Goal: Transaction & Acquisition: Purchase product/service

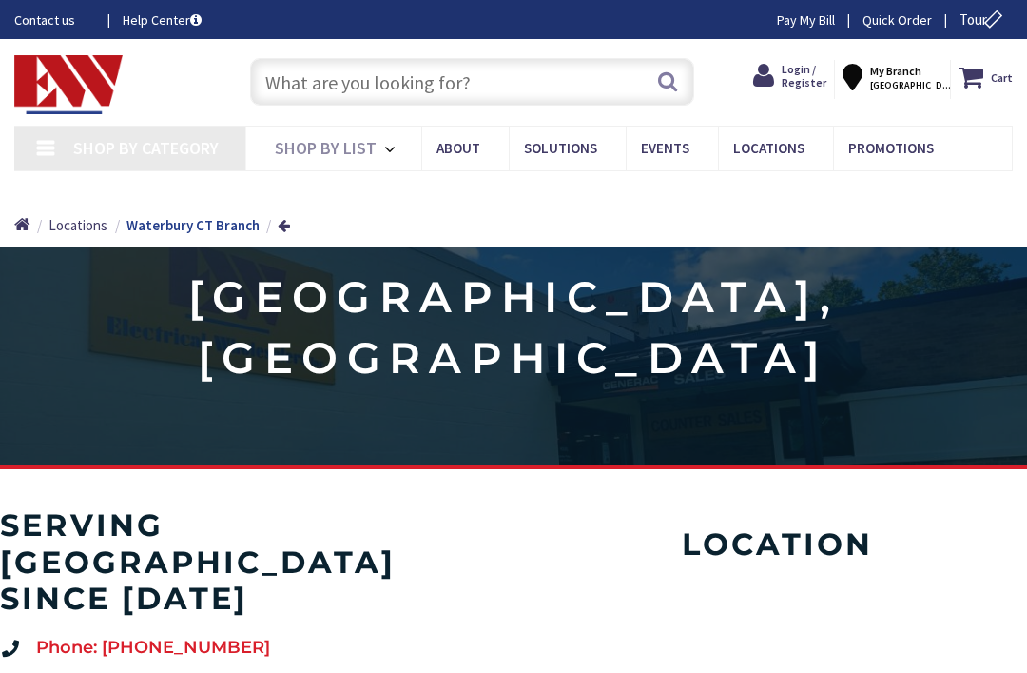
click at [410, 88] on input "text" at bounding box center [472, 82] width 445 height 48
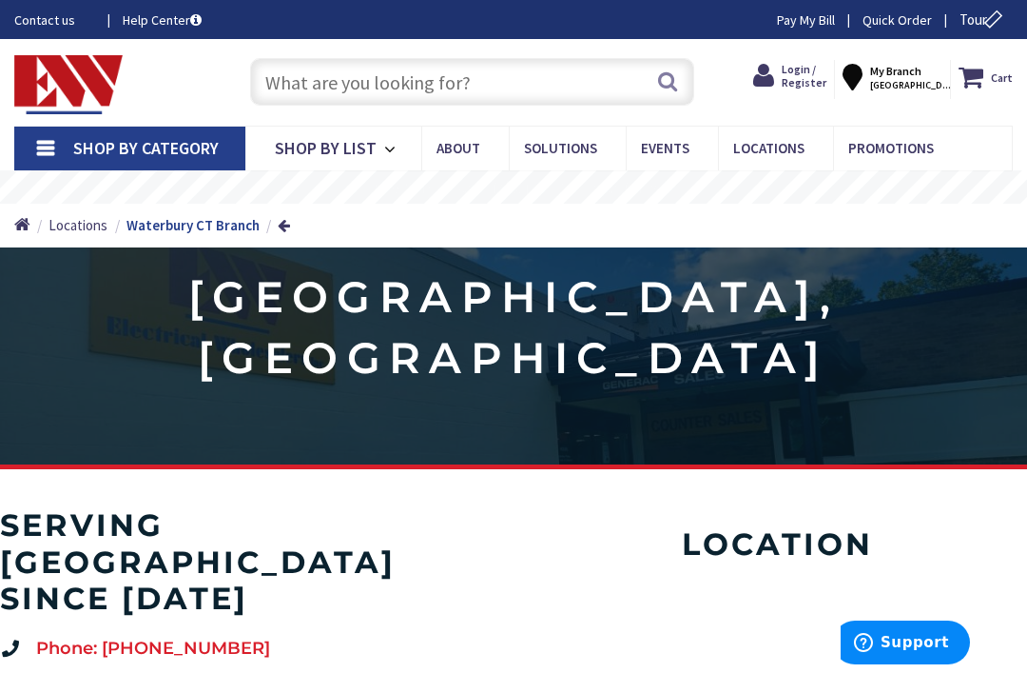
click at [811, 77] on span "Login / Register" at bounding box center [804, 76] width 45 height 28
click at [805, 78] on span "Login / Register" at bounding box center [804, 76] width 45 height 28
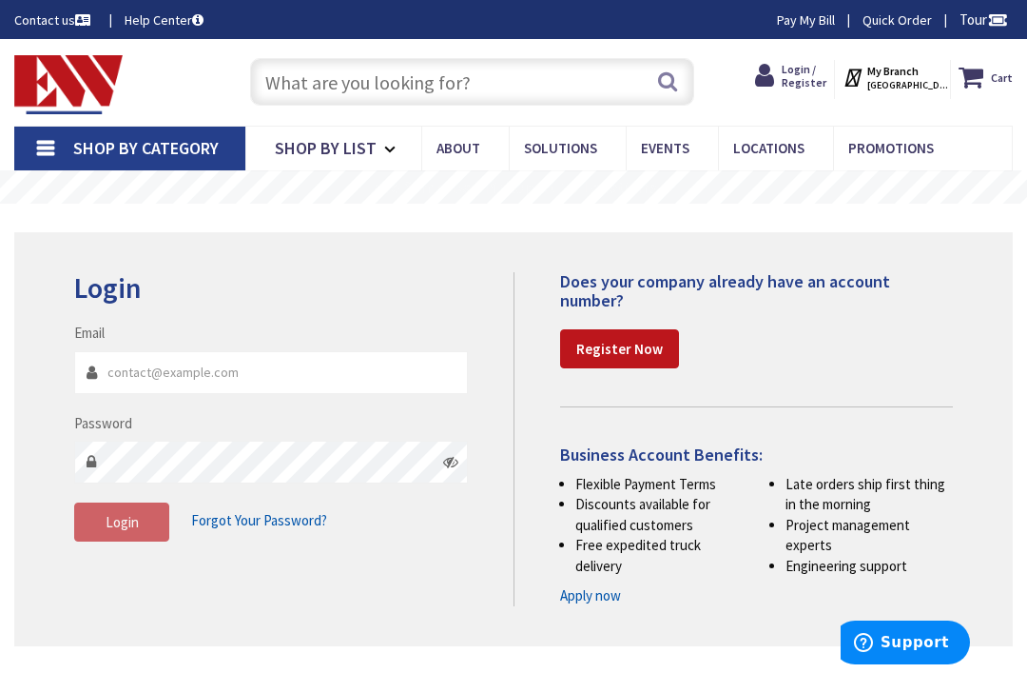
click at [192, 375] on input "Email" at bounding box center [271, 372] width 394 height 43
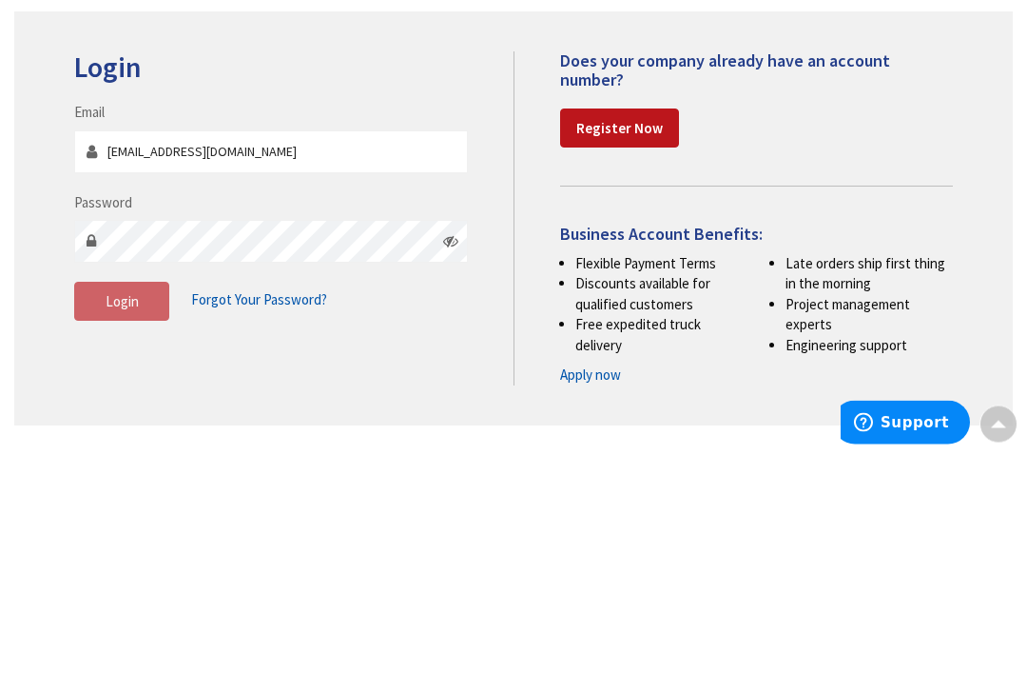
type input "[EMAIL_ADDRESS][DOMAIN_NAME]"
click at [140, 502] on button "Login" at bounding box center [121, 522] width 95 height 40
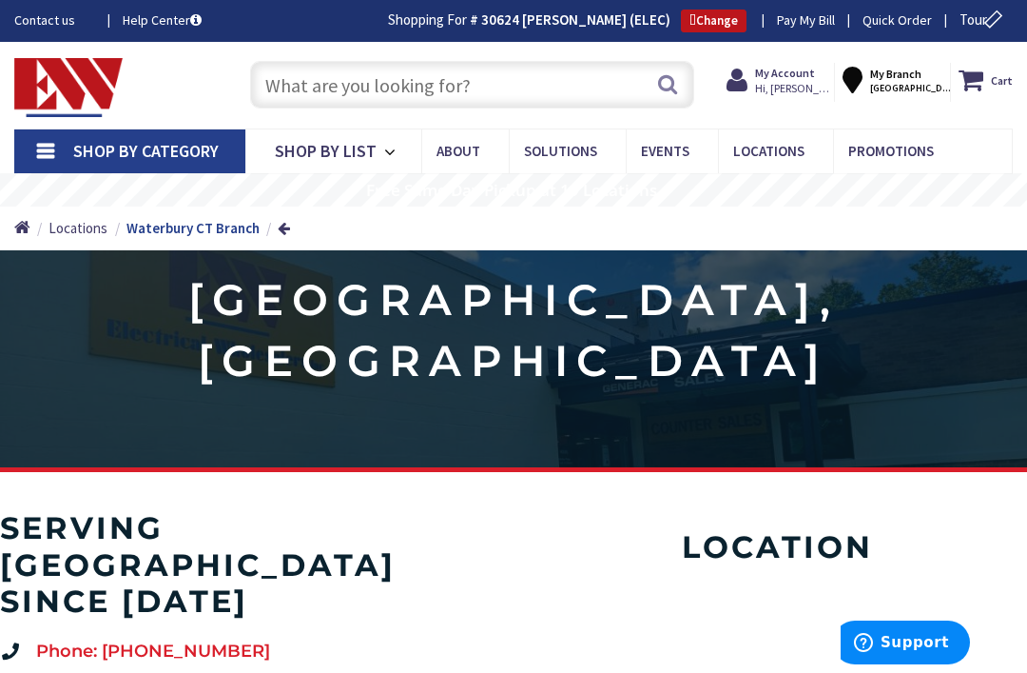
click at [401, 85] on input "text" at bounding box center [472, 85] width 445 height 48
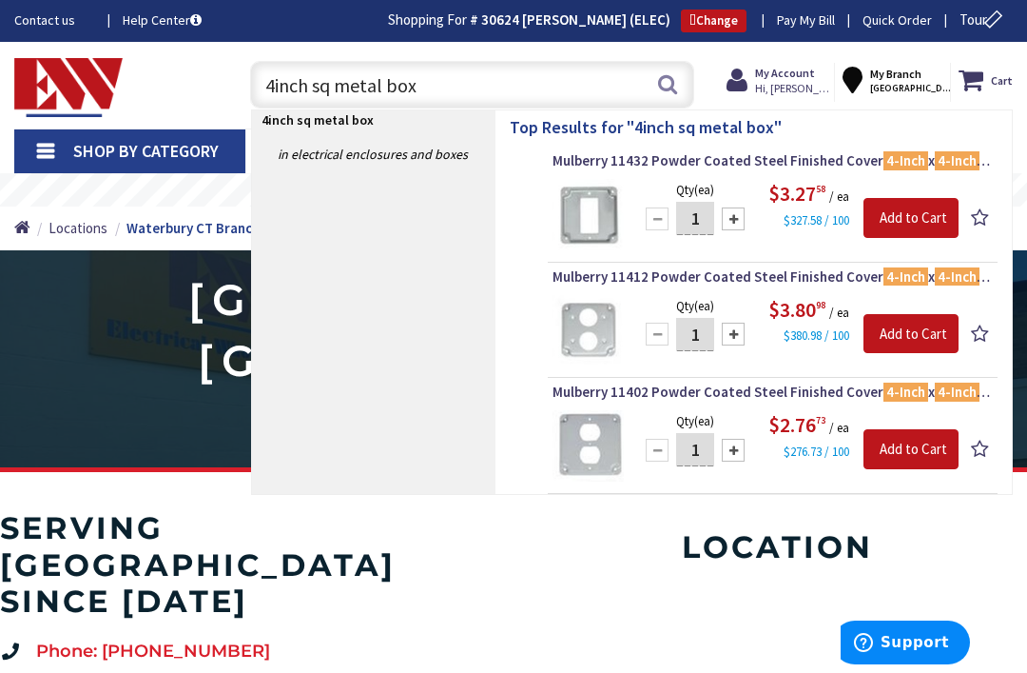
type input "4inch sq metal box"
click at [676, 92] on button "Search" at bounding box center [667, 84] width 25 height 43
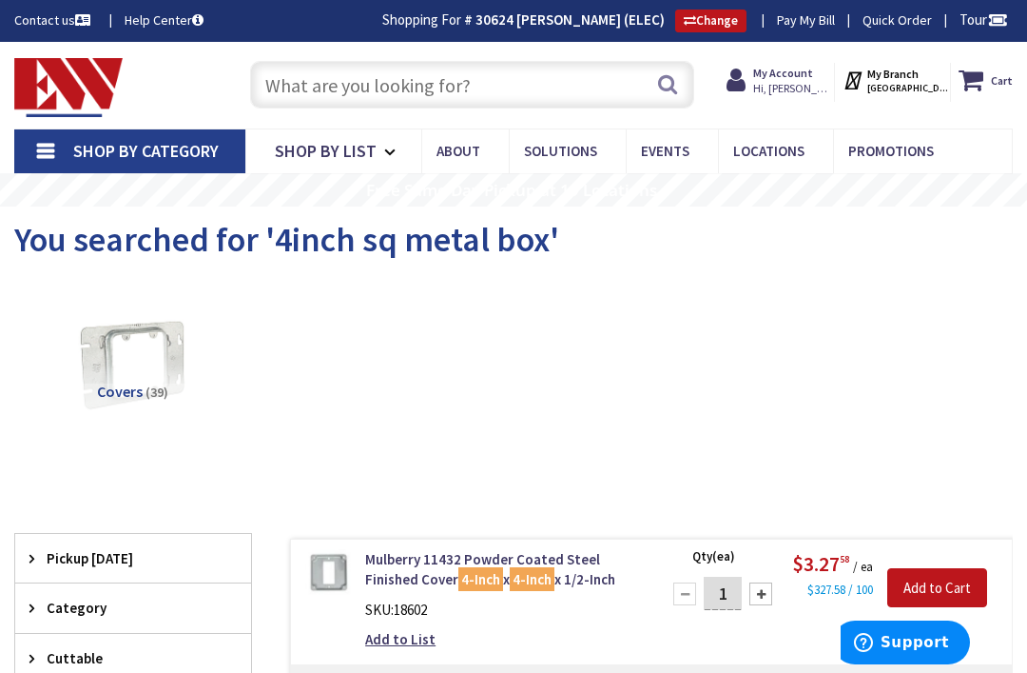
click at [440, 82] on input "text" at bounding box center [472, 85] width 445 height 48
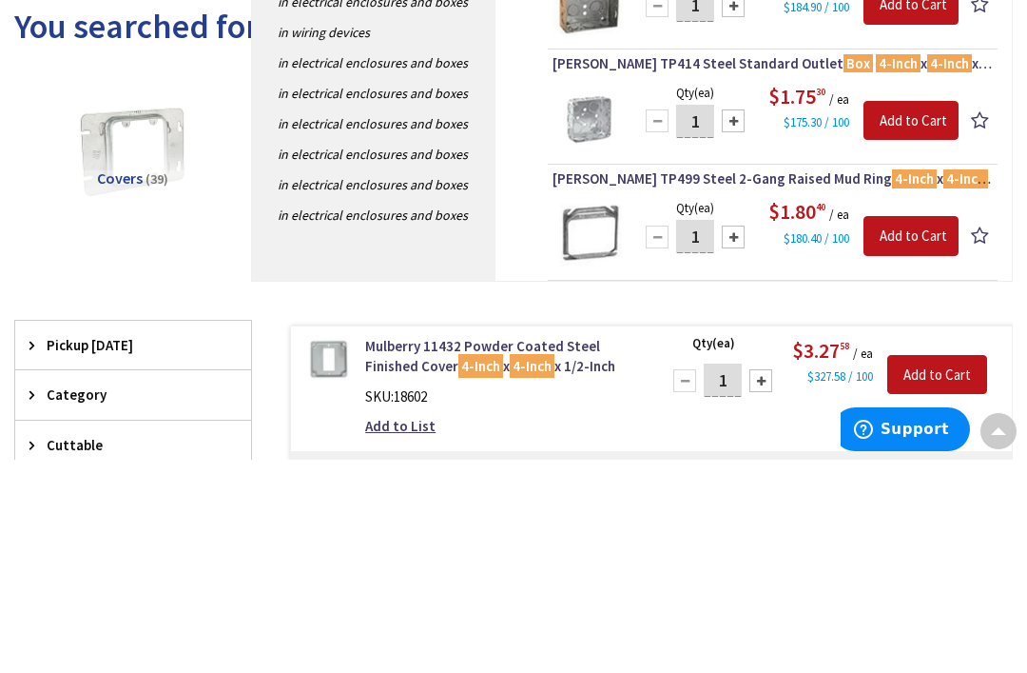
type input "4inch x11/2 inch sq box"
click at [990, 295] on div "Qty (ea) 1 Please select a quantity Add to Cart $1.75 30 / ea $175.30 / 100" at bounding box center [773, 330] width 440 height 71
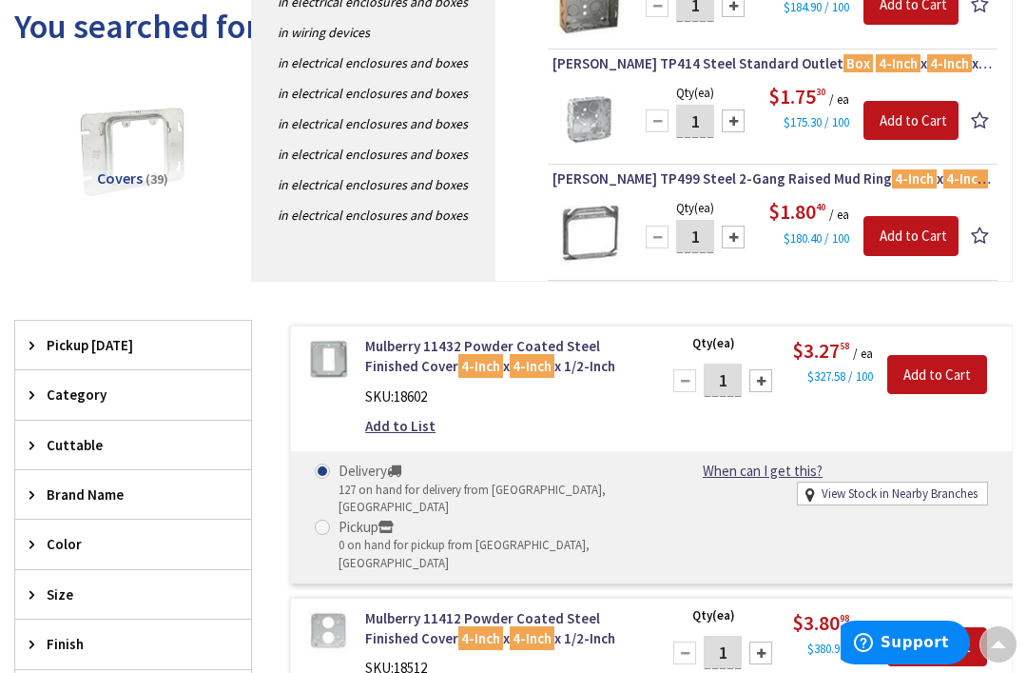
click at [825, 139] on div "Qty (ea) 1 Please select a quantity Add to Cart $1.75 30 / ea $175.30 / 100" at bounding box center [773, 117] width 440 height 71
click at [591, 127] on img at bounding box center [588, 117] width 71 height 71
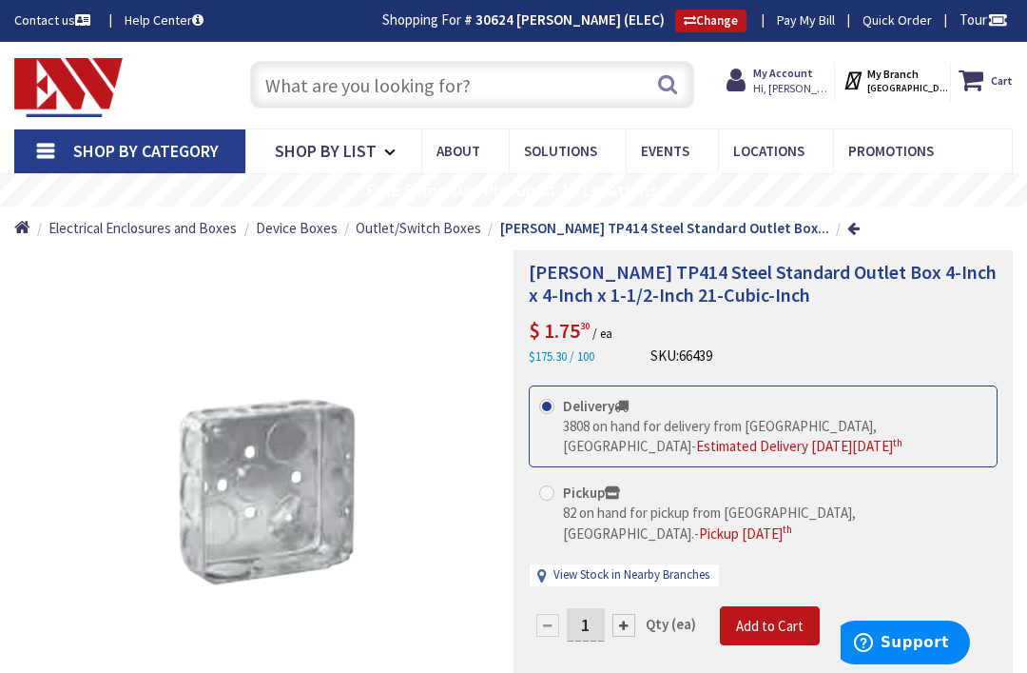
click at [479, 88] on input "text" at bounding box center [472, 85] width 445 height 48
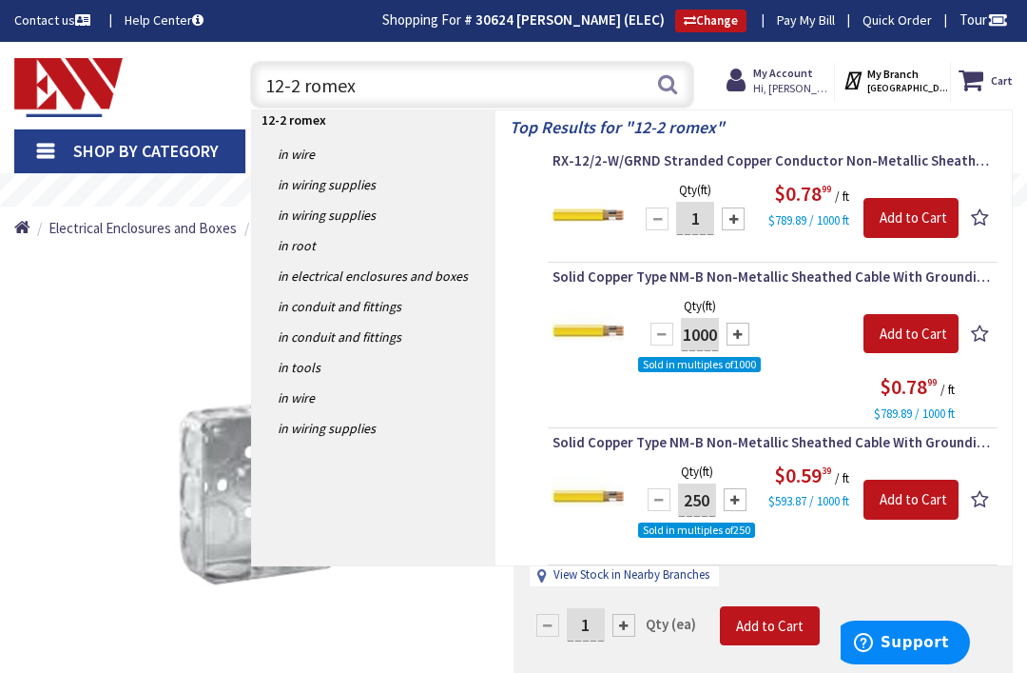
type input "12-2 romex"
click at [679, 72] on button "Search" at bounding box center [667, 84] width 25 height 43
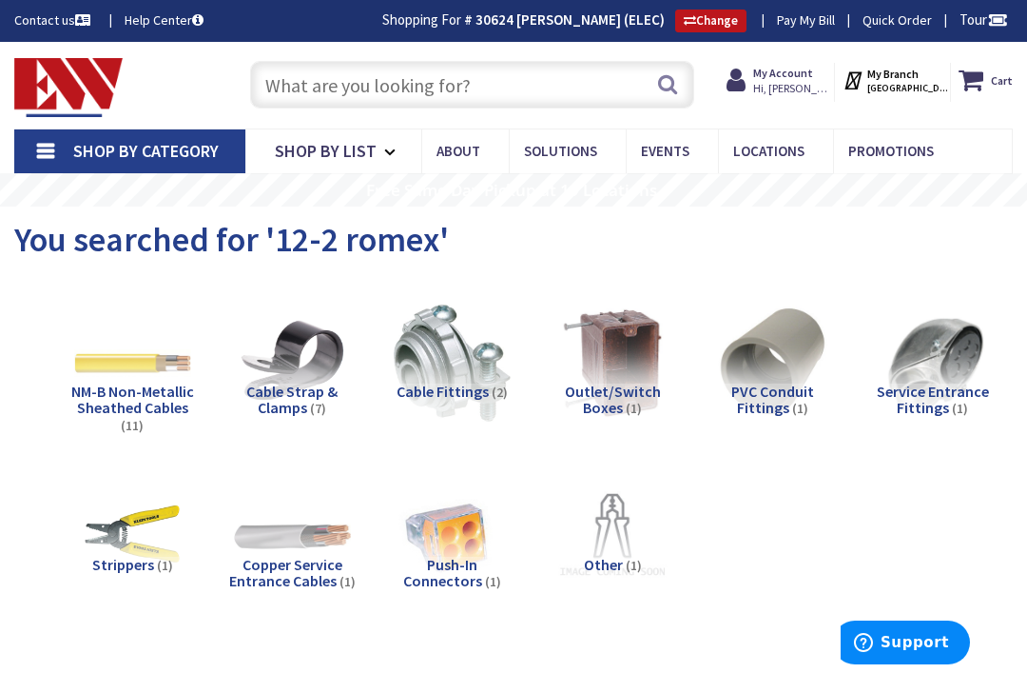
click at [500, 78] on input "text" at bounding box center [472, 85] width 445 height 48
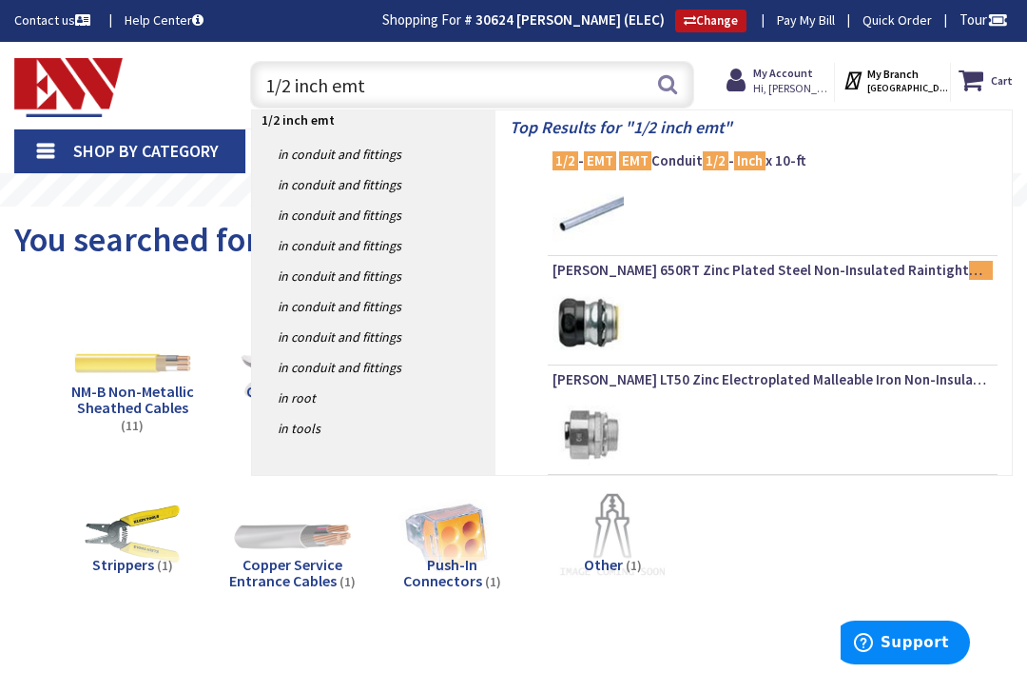
type input "1/2 inch emt"
click at [680, 88] on button "Search" at bounding box center [667, 84] width 25 height 43
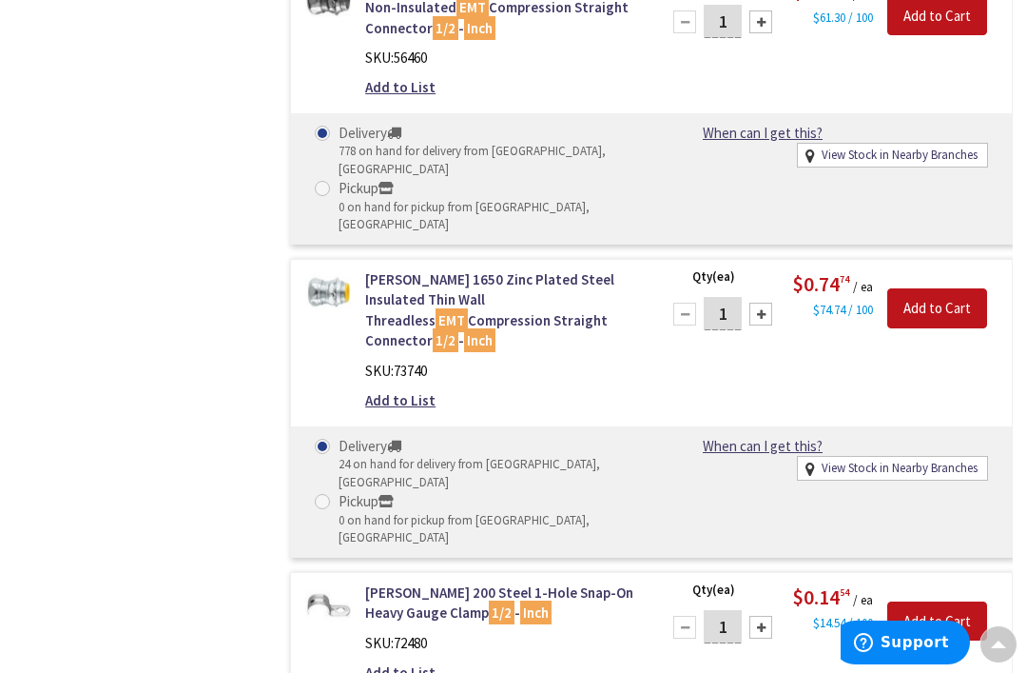
scroll to position [2366, 0]
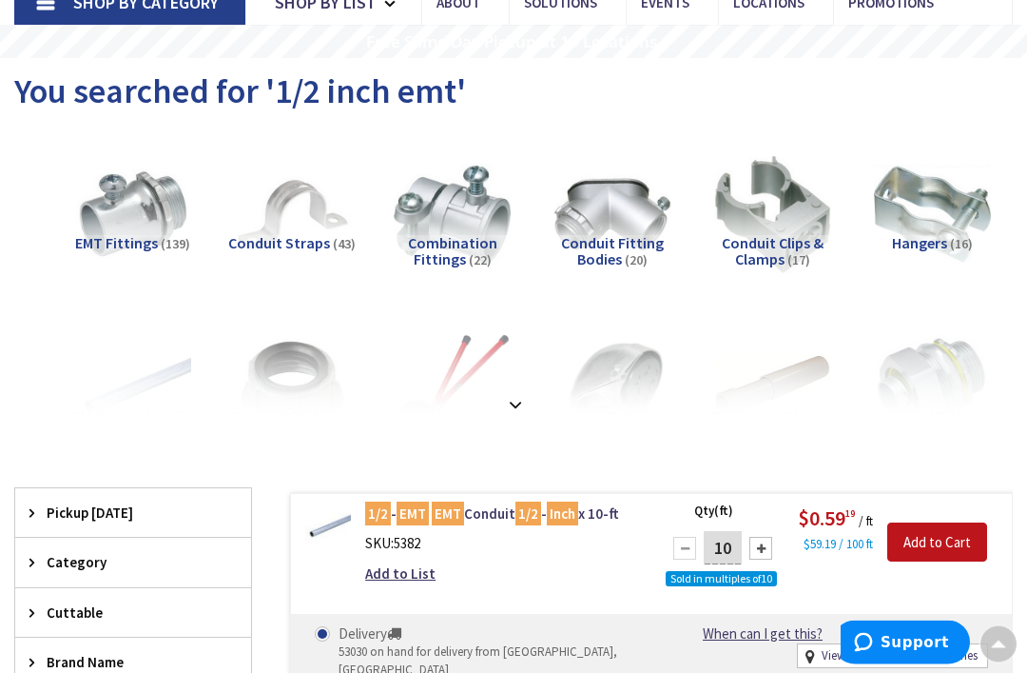
scroll to position [0, 0]
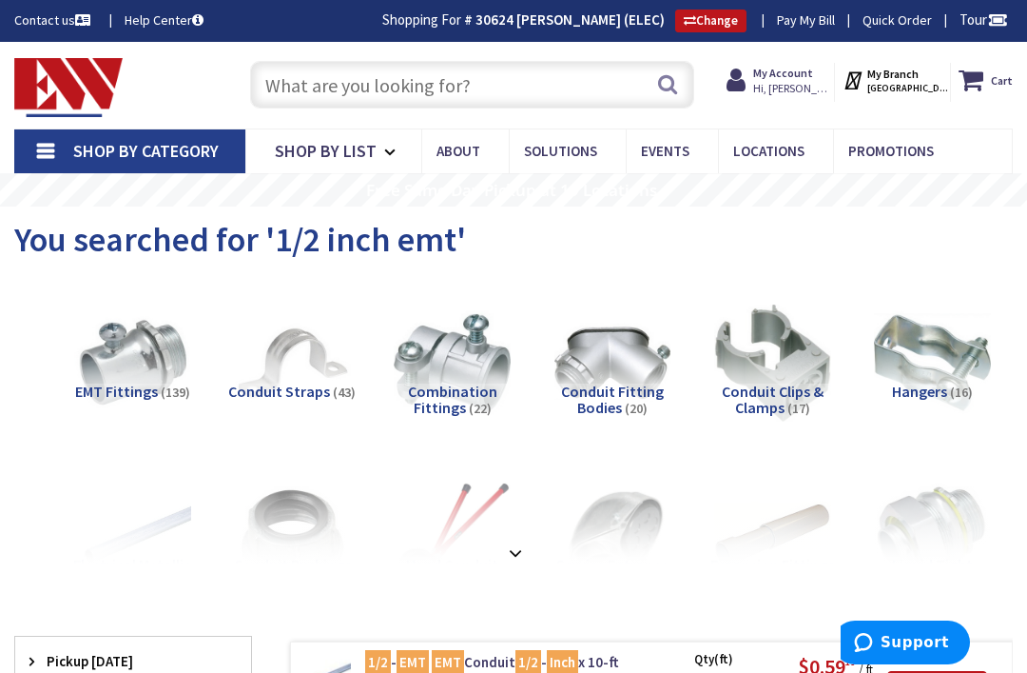
click at [453, 376] on img at bounding box center [452, 362] width 117 height 117
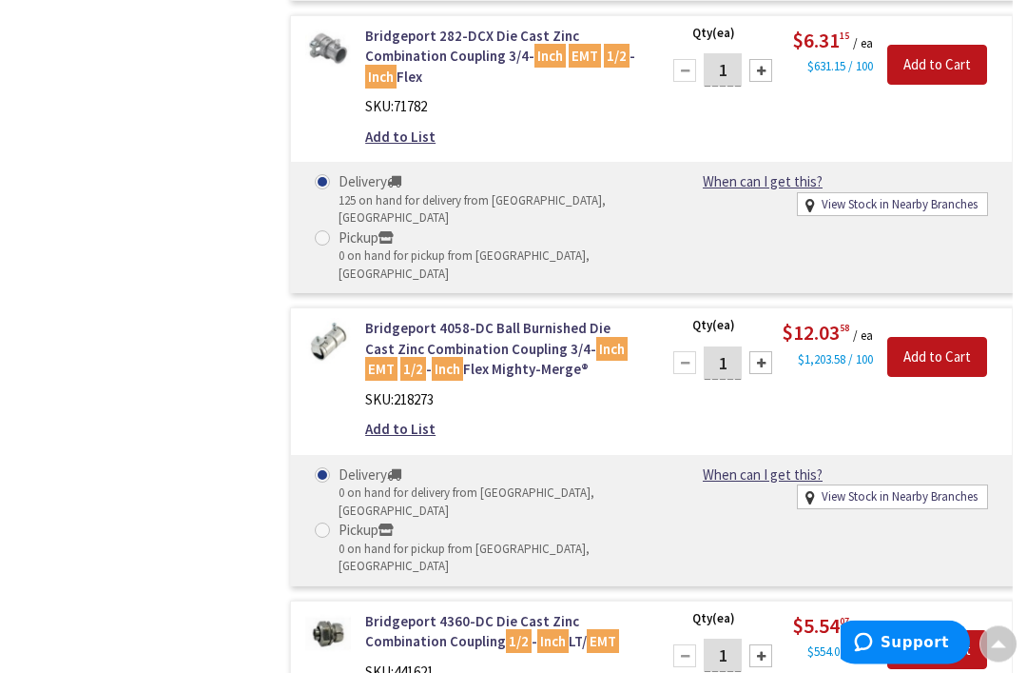
scroll to position [3757, 0]
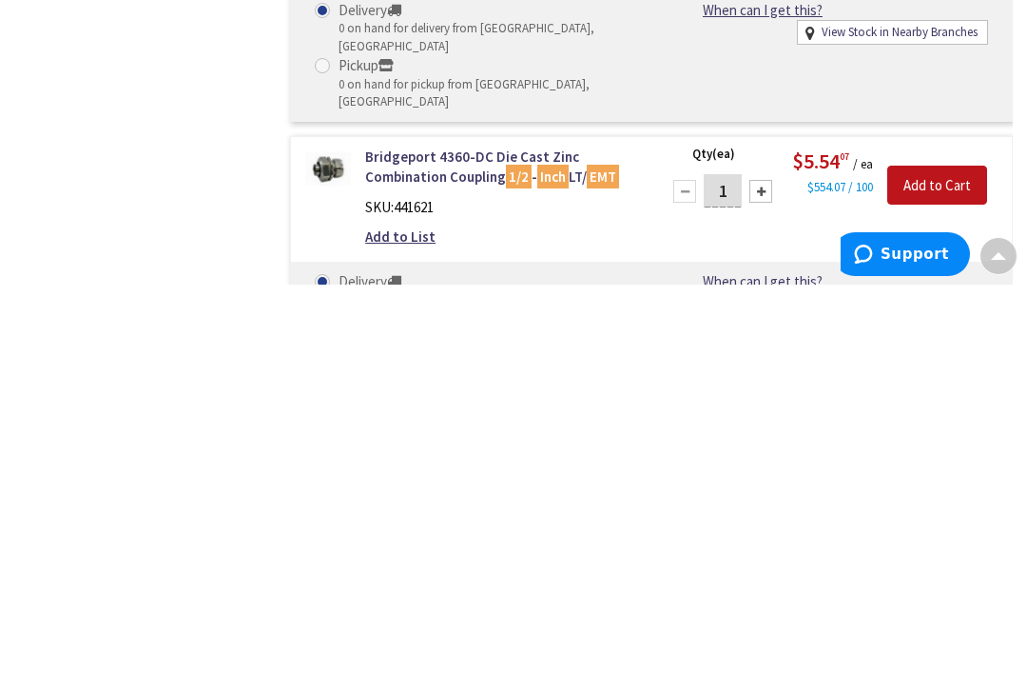
scroll to position [3835, 0]
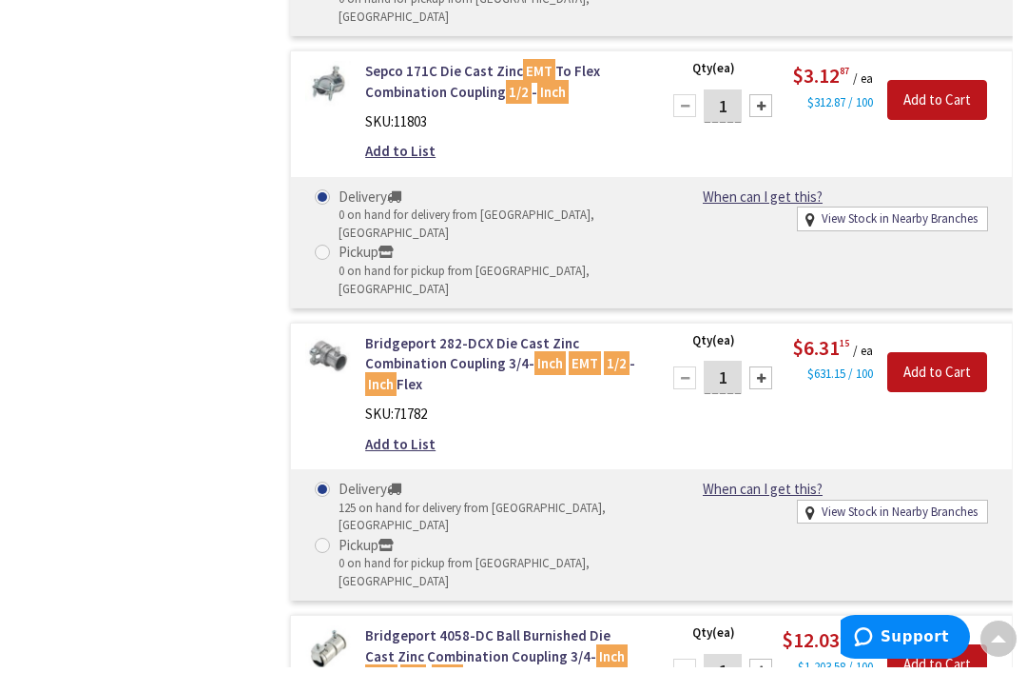
click at [217, 167] on div "Filters 22 items Pickup Today Waterbury (0 mi) (7) Bristol (9.47 mi) (7) New Br…" at bounding box center [133, 51] width 238 height 5685
type input "1"
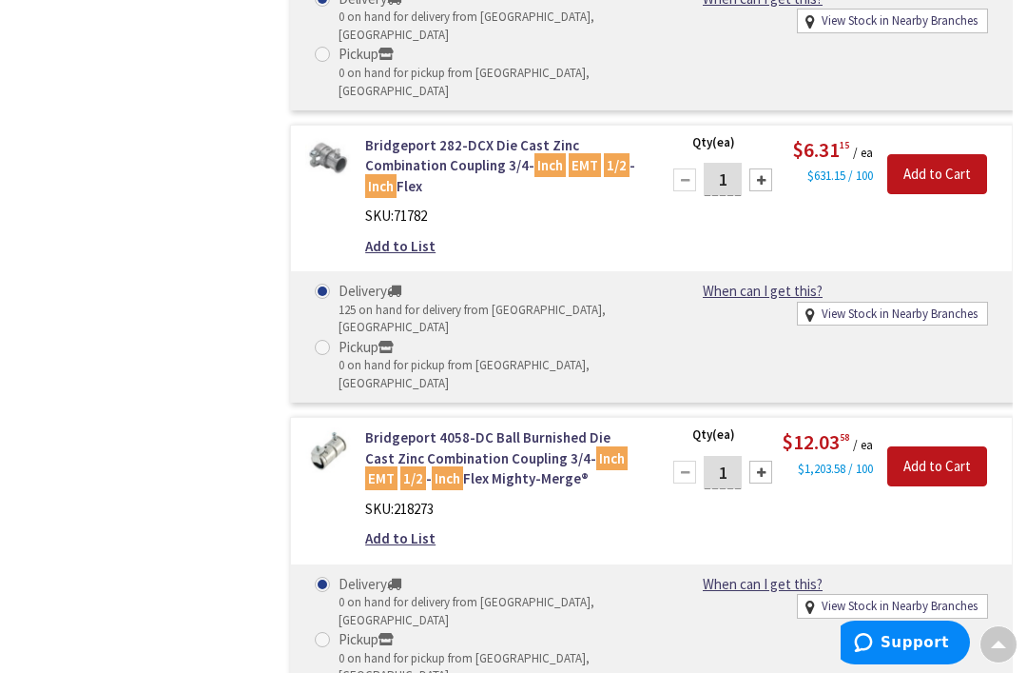
scroll to position [3645, 0]
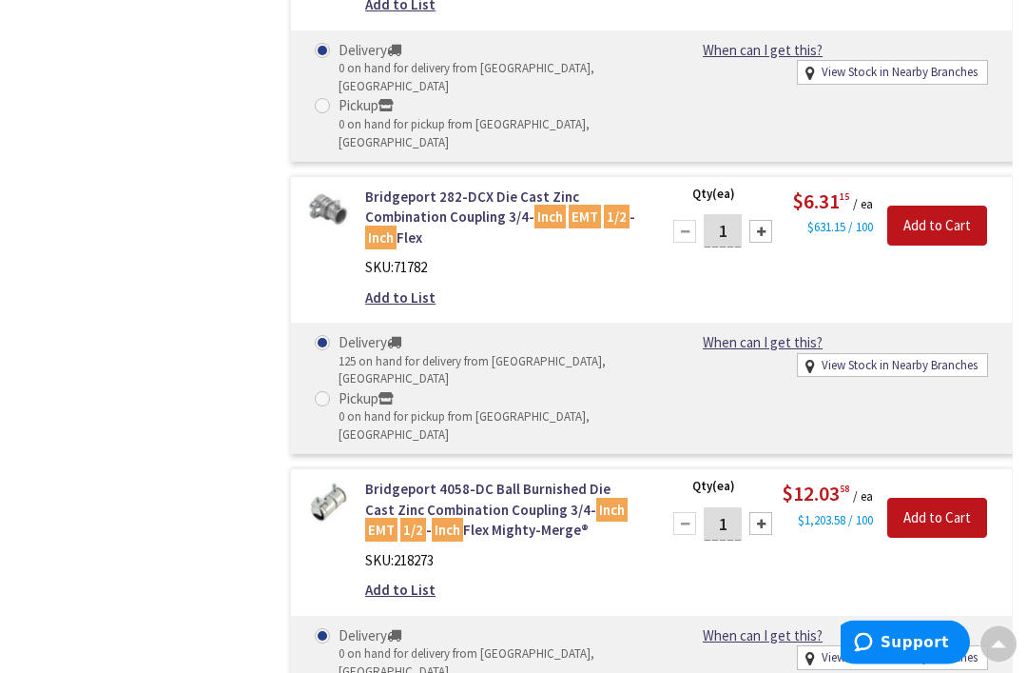
scroll to position [3596, 0]
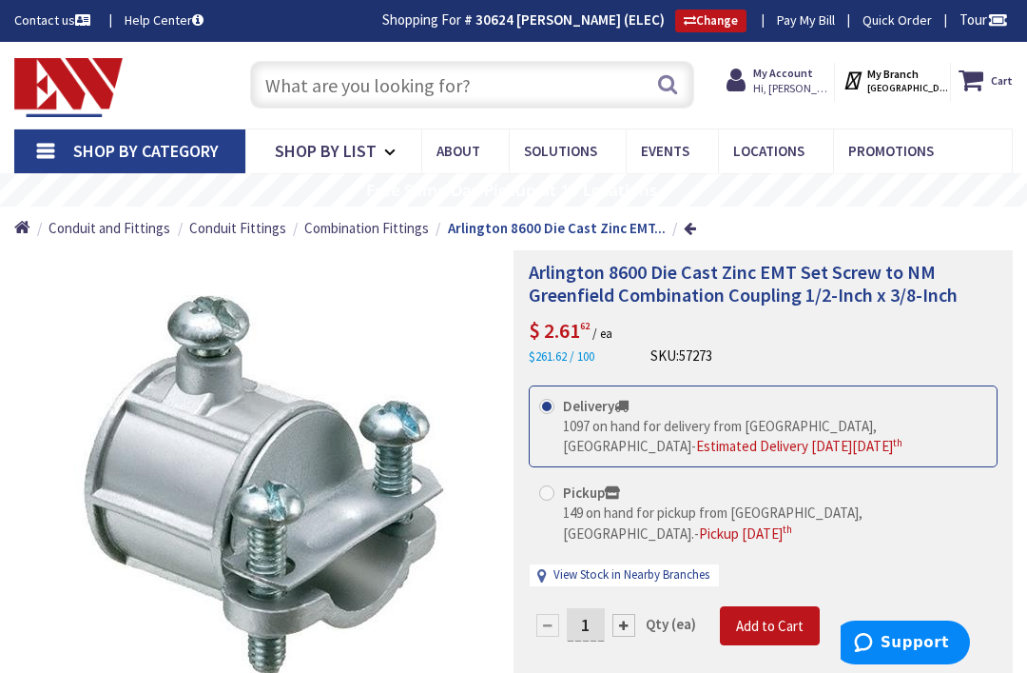
click at [444, 84] on input "text" at bounding box center [472, 85] width 445 height 48
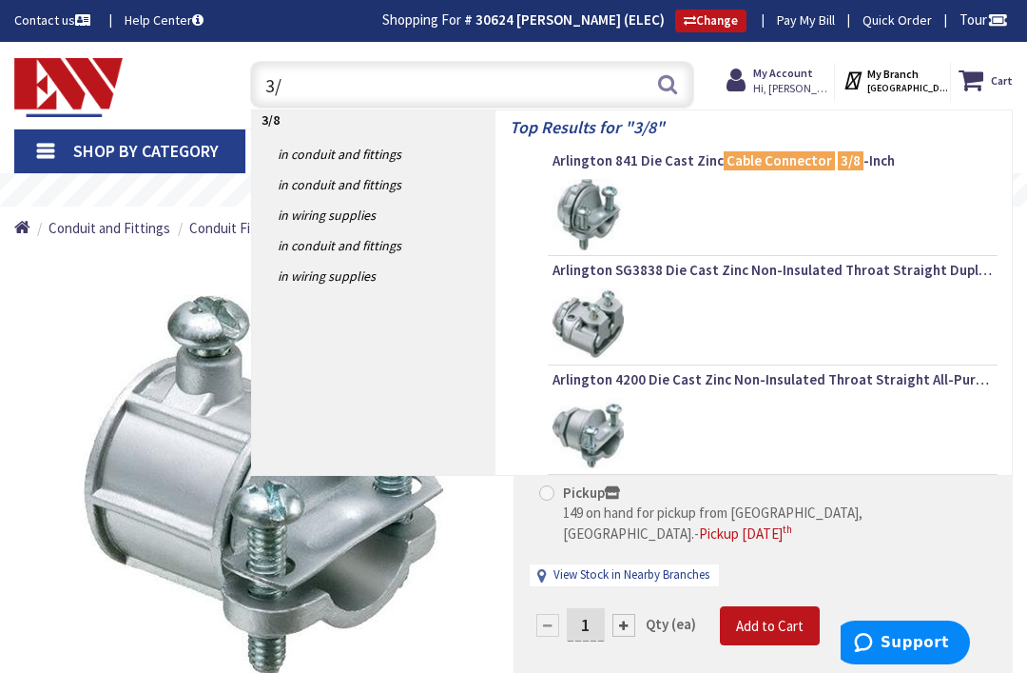
type input "3"
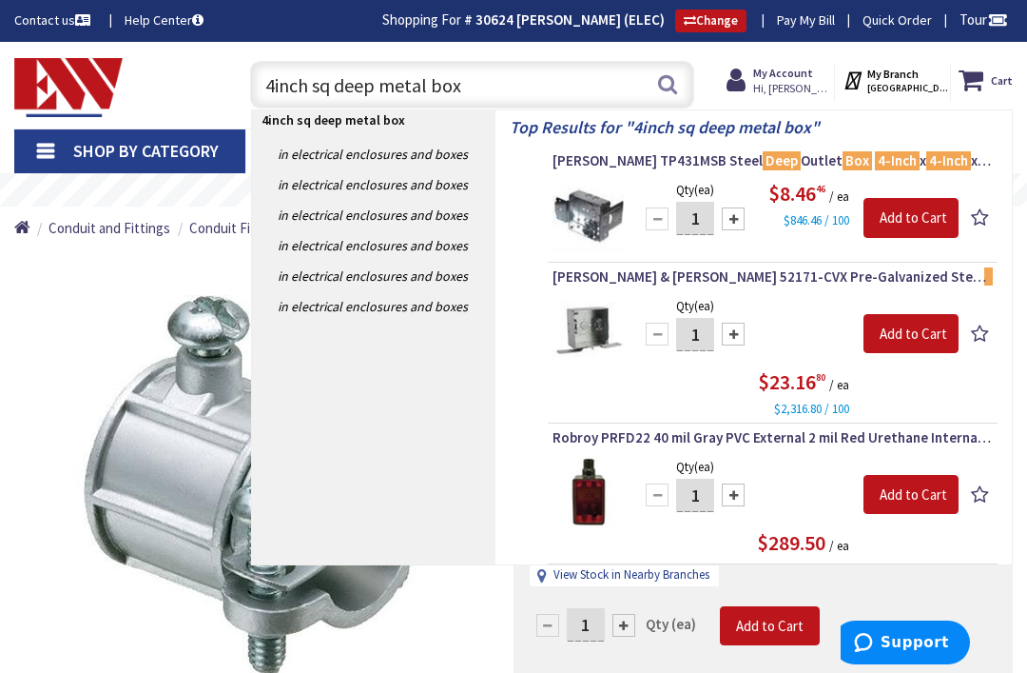
type input "4inch sq deep metal box"
click at [671, 94] on button "Search" at bounding box center [667, 84] width 25 height 43
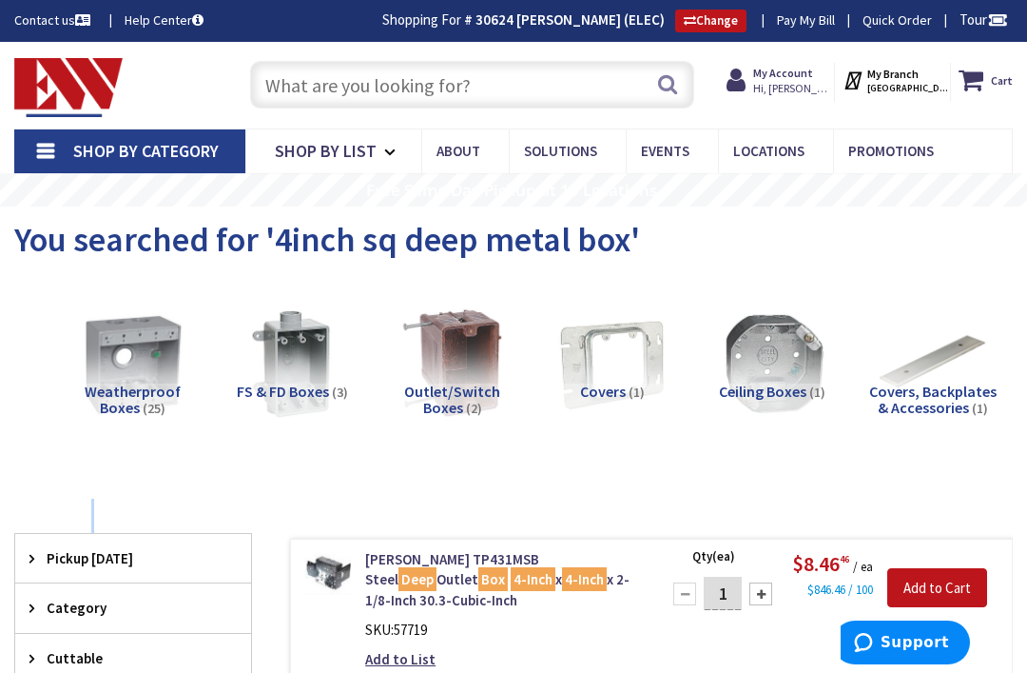
click at [455, 75] on input "text" at bounding box center [472, 85] width 445 height 48
click at [495, 87] on input "text" at bounding box center [472, 85] width 445 height 48
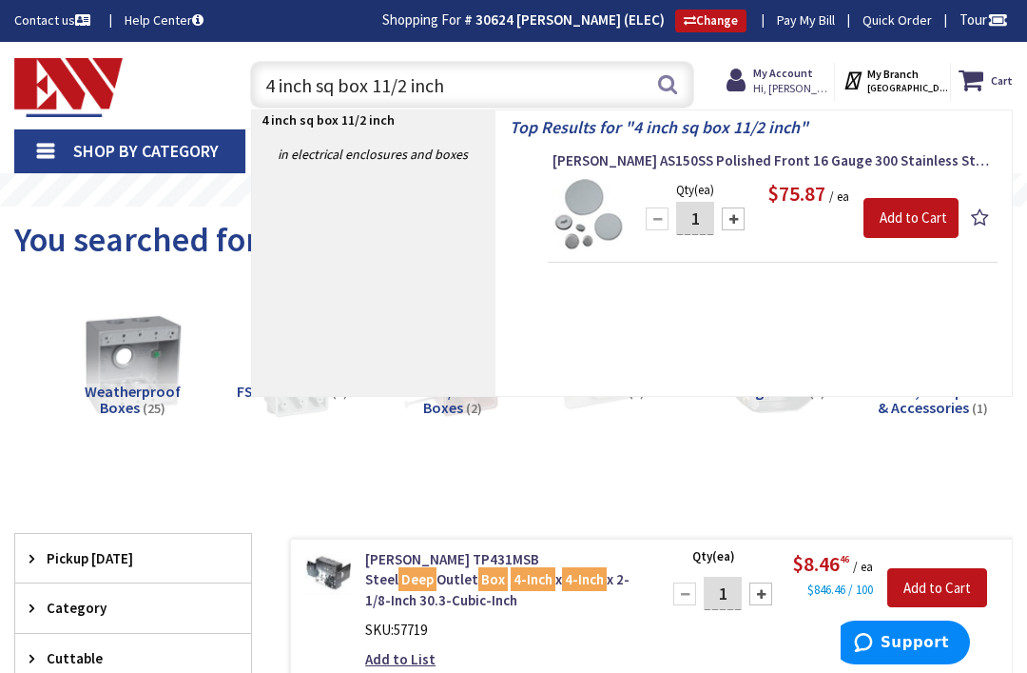
type input "4 inch sq box 11/2 inch"
click at [669, 86] on button "Search" at bounding box center [667, 84] width 25 height 43
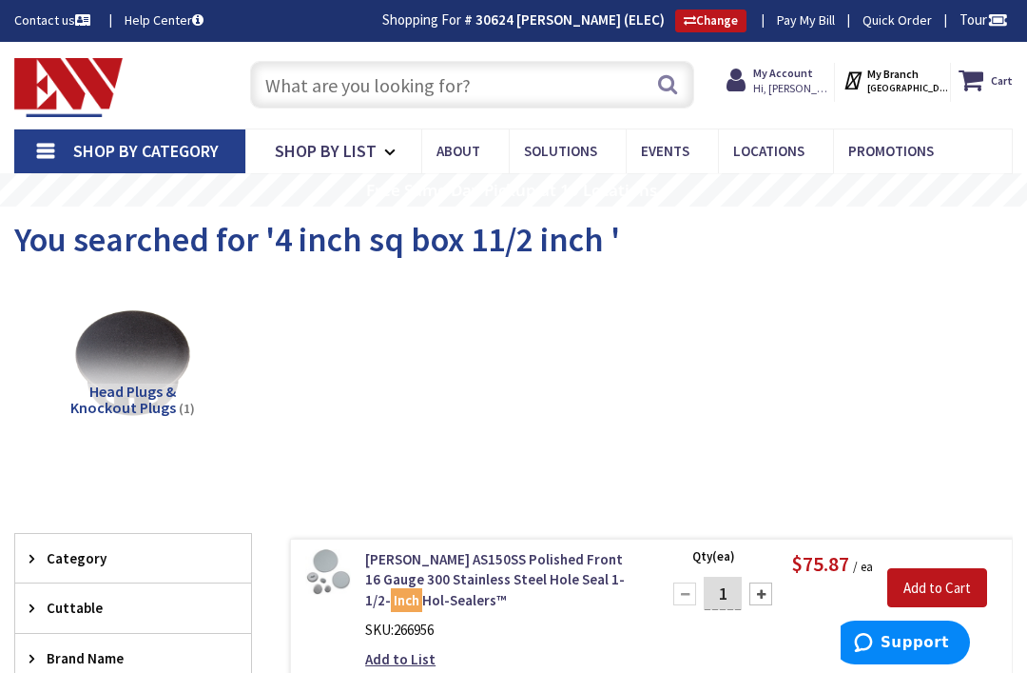
click at [875, 492] on div "View Subcategories Head Plugs & Knockout Plugs (1) Clear all No Products Found …" at bounding box center [513, 558] width 999 height 560
click at [879, 505] on div "Clear all" at bounding box center [513, 515] width 999 height 35
click at [565, 241] on span "You searched for '4 inch sq box 11/2 inch '" at bounding box center [317, 239] width 606 height 43
click at [676, 86] on button "Search" at bounding box center [667, 84] width 25 height 43
click at [676, 90] on button "Search" at bounding box center [667, 84] width 25 height 43
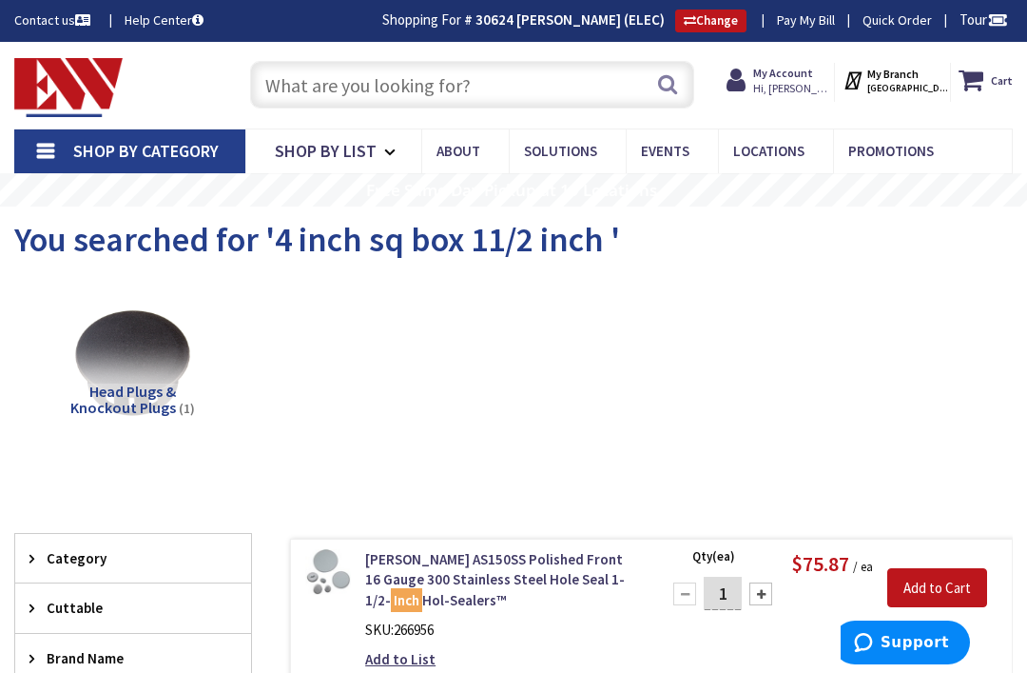
click at [672, 95] on button "Search" at bounding box center [667, 84] width 25 height 43
click at [672, 97] on button "Search" at bounding box center [667, 84] width 25 height 43
click at [449, 80] on input "text" at bounding box center [472, 85] width 445 height 48
click at [457, 98] on input "text" at bounding box center [472, 85] width 445 height 48
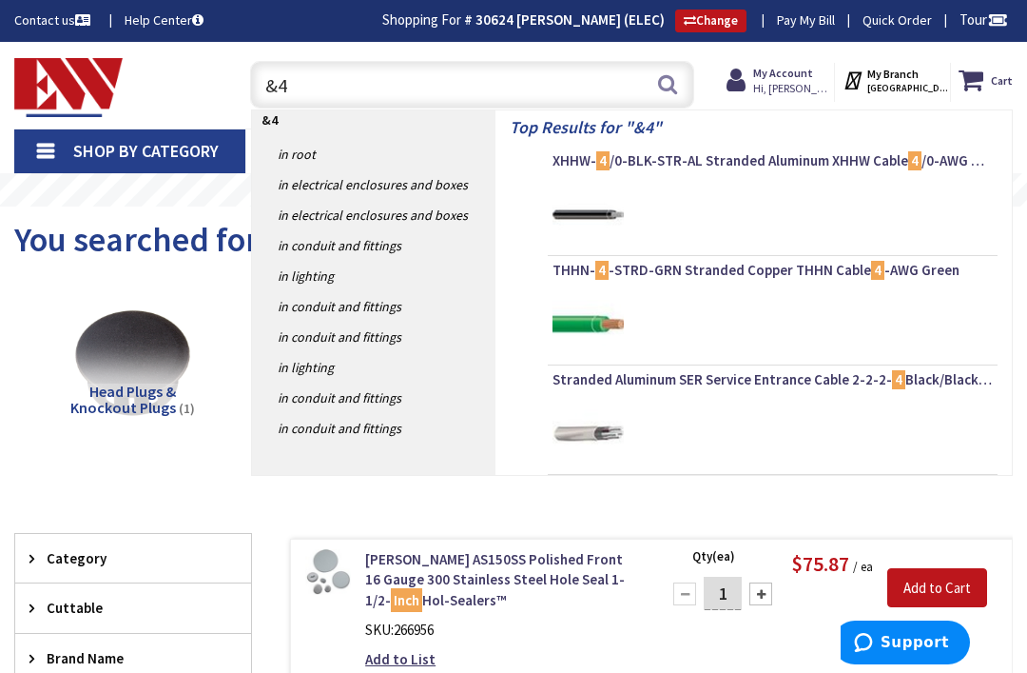
type input "&"
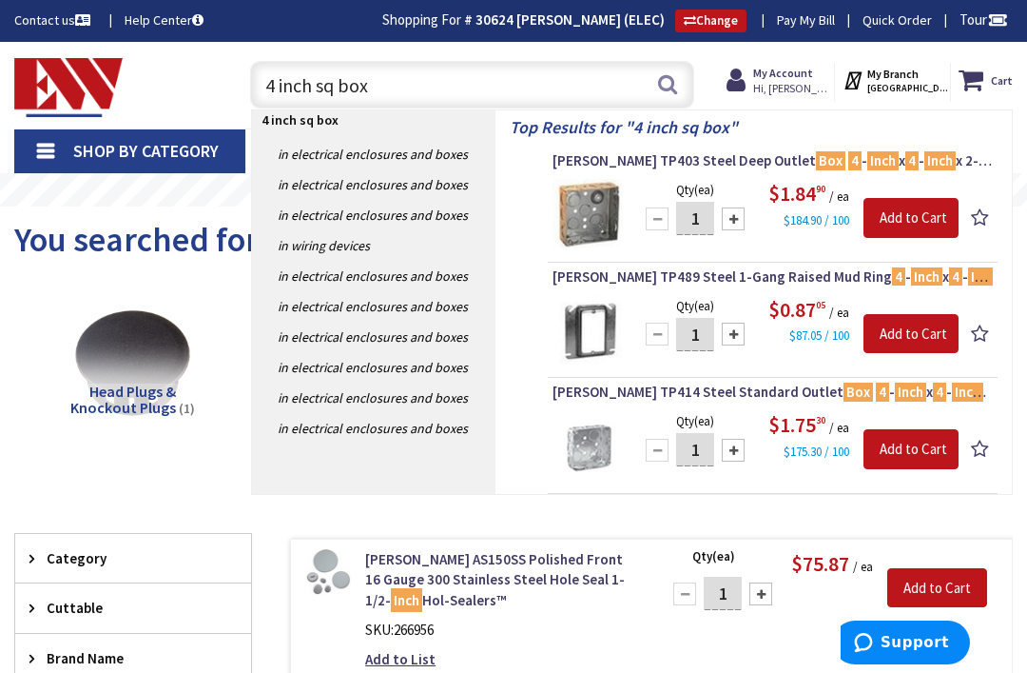
type input "4 inch sq box"
click at [989, 212] on link at bounding box center [982, 219] width 22 height 28
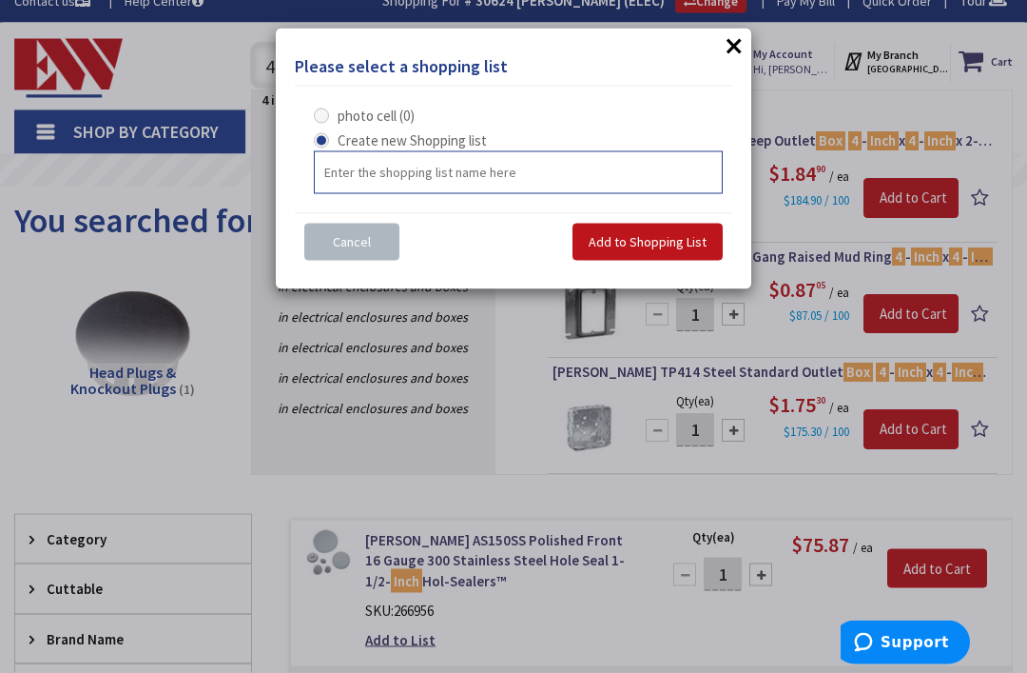
scroll to position [20, 0]
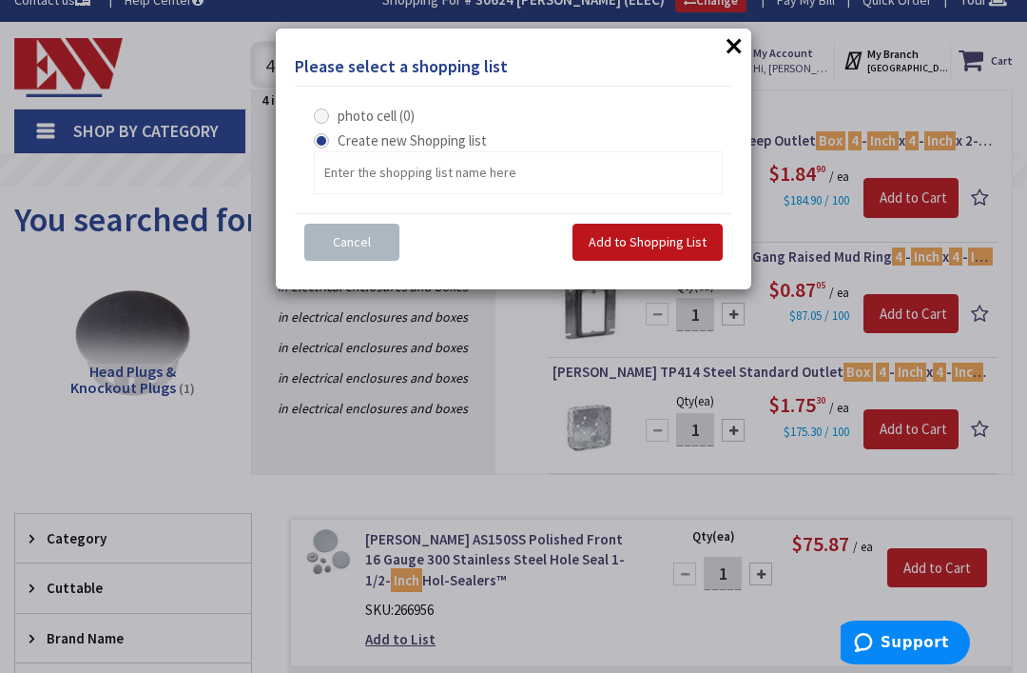
click at [518, 441] on div "Please select a shopping list × photo cell (0) Create new Shopping list Cancel …" at bounding box center [513, 336] width 1027 height 673
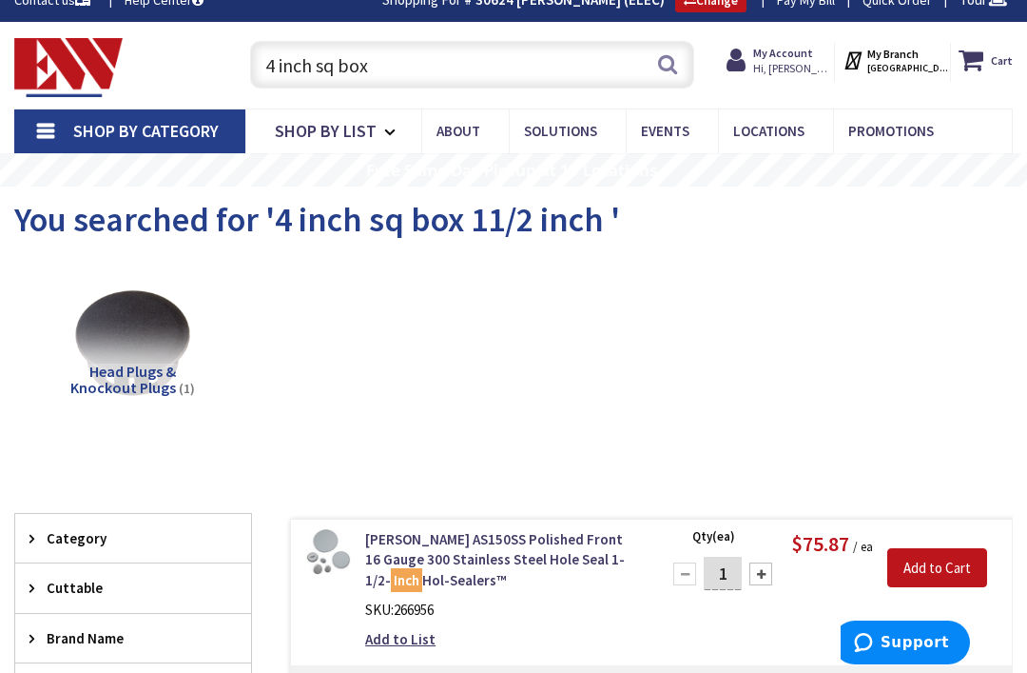
click at [669, 77] on button "Search" at bounding box center [667, 64] width 25 height 43
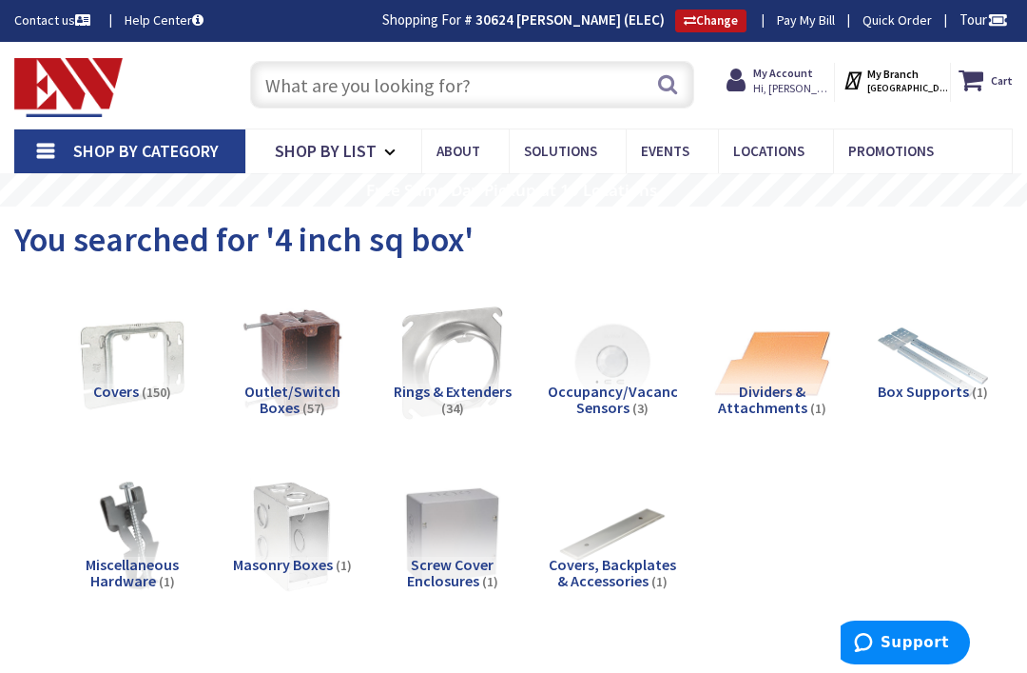
click at [581, 80] on input "text" at bounding box center [472, 85] width 445 height 48
type input "H"
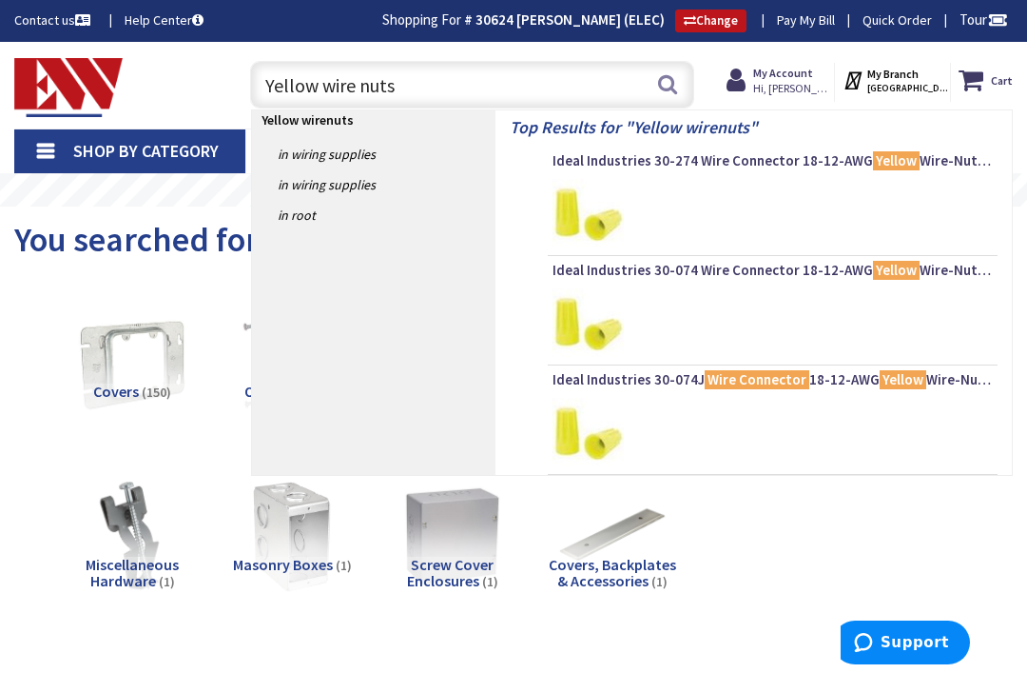
click at [691, 76] on input "Yellow wire nuts" at bounding box center [472, 85] width 445 height 48
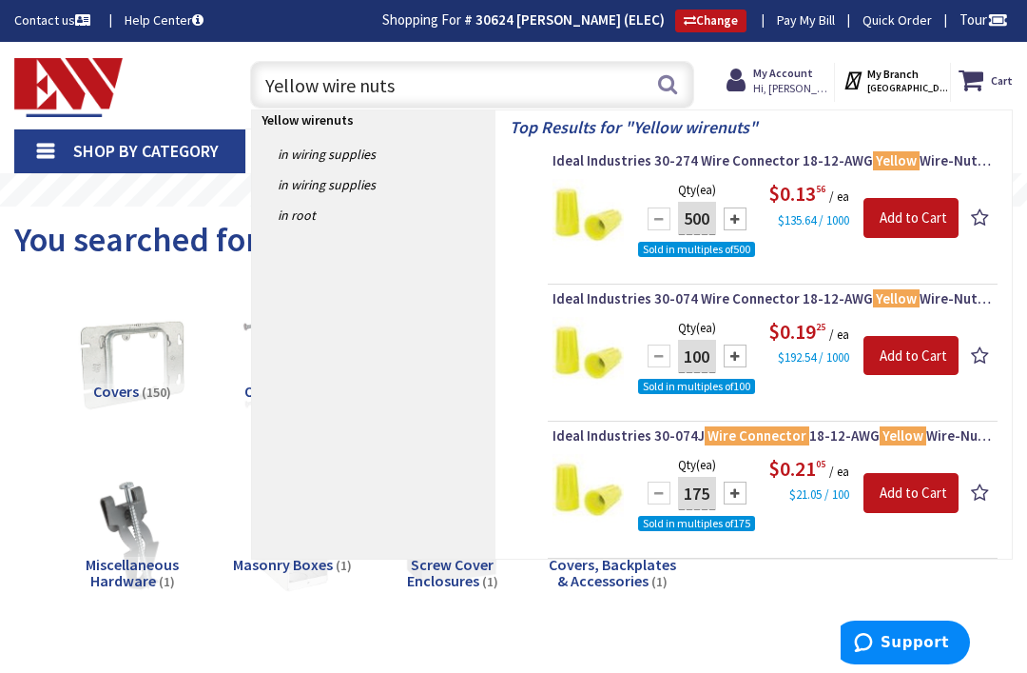
type input "Yellow wire nuts"
click at [668, 88] on button "Search" at bounding box center [667, 84] width 25 height 43
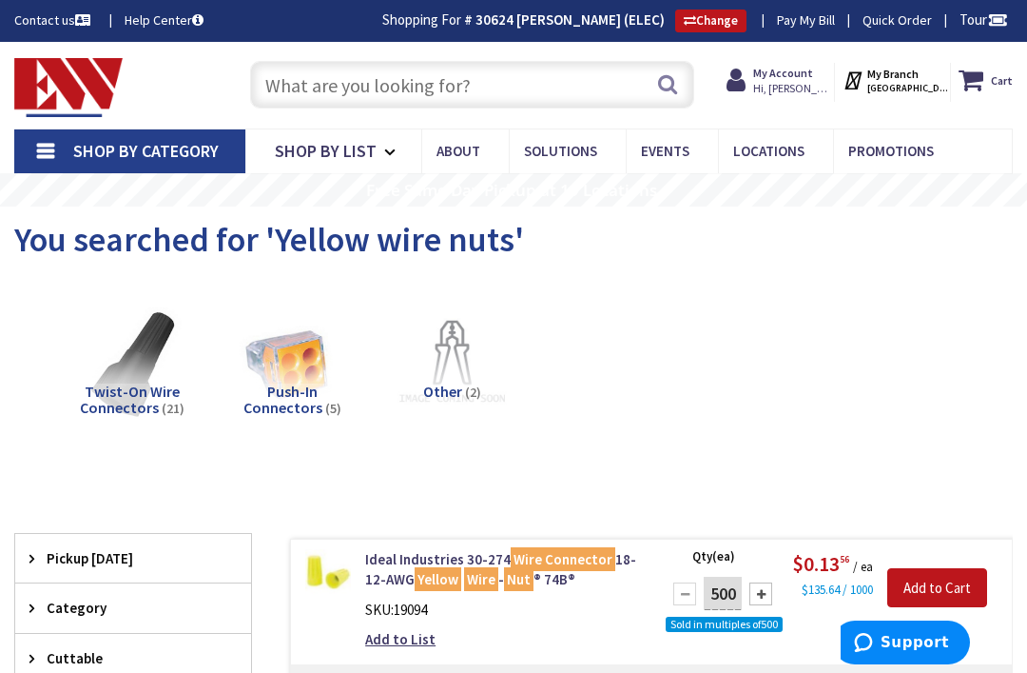
click at [543, 84] on input "text" at bounding box center [472, 85] width 445 height 48
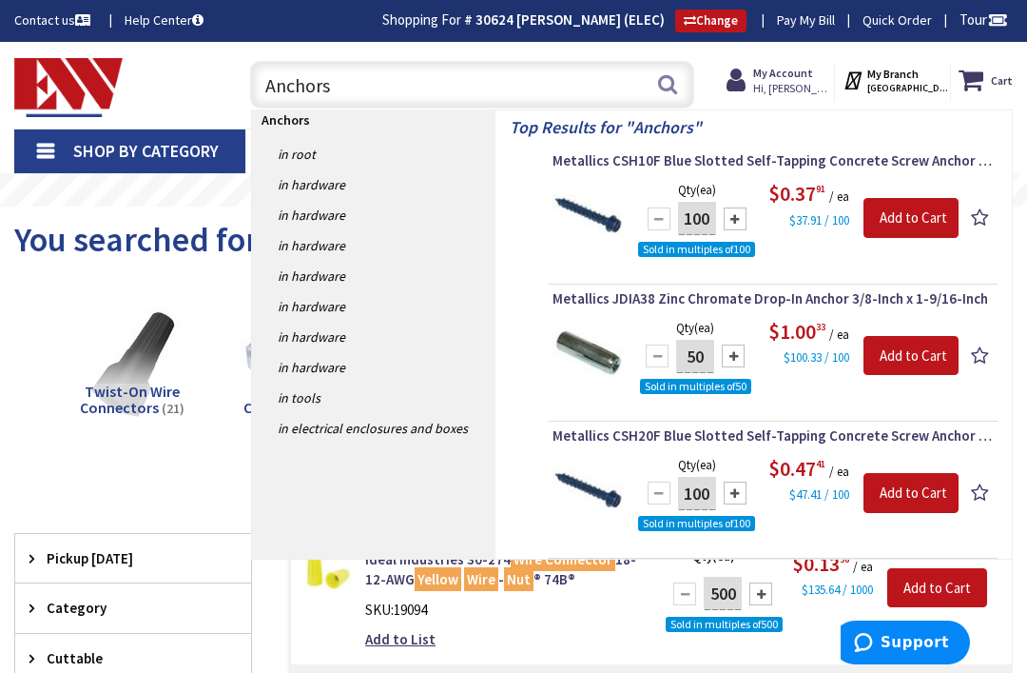
type input "Anchors"
click at [677, 78] on button "Search" at bounding box center [667, 84] width 25 height 43
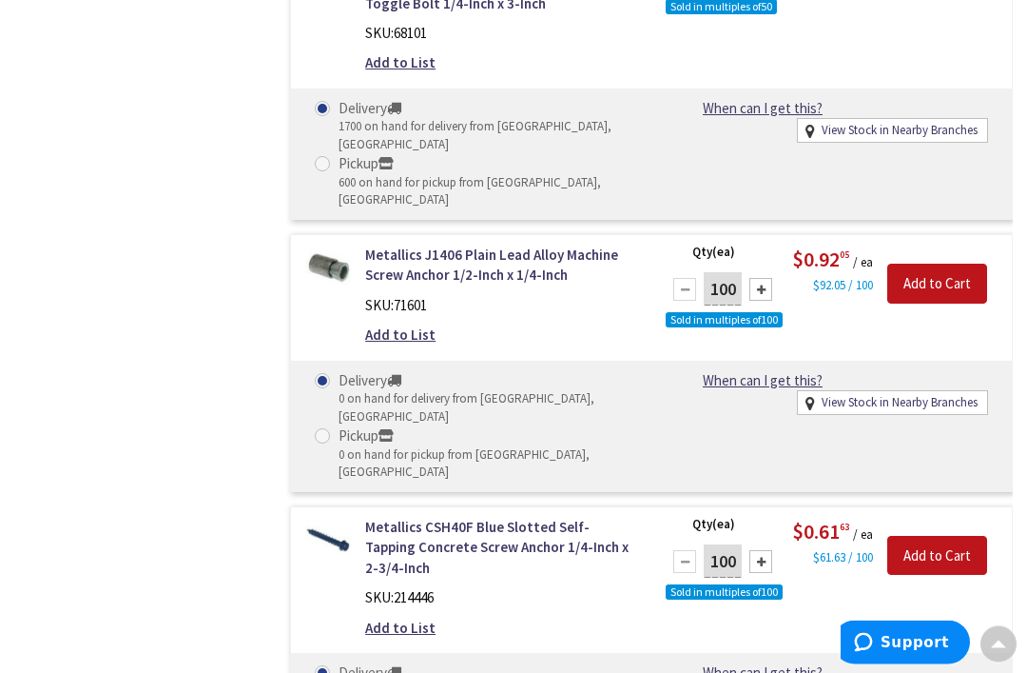
scroll to position [2726, 0]
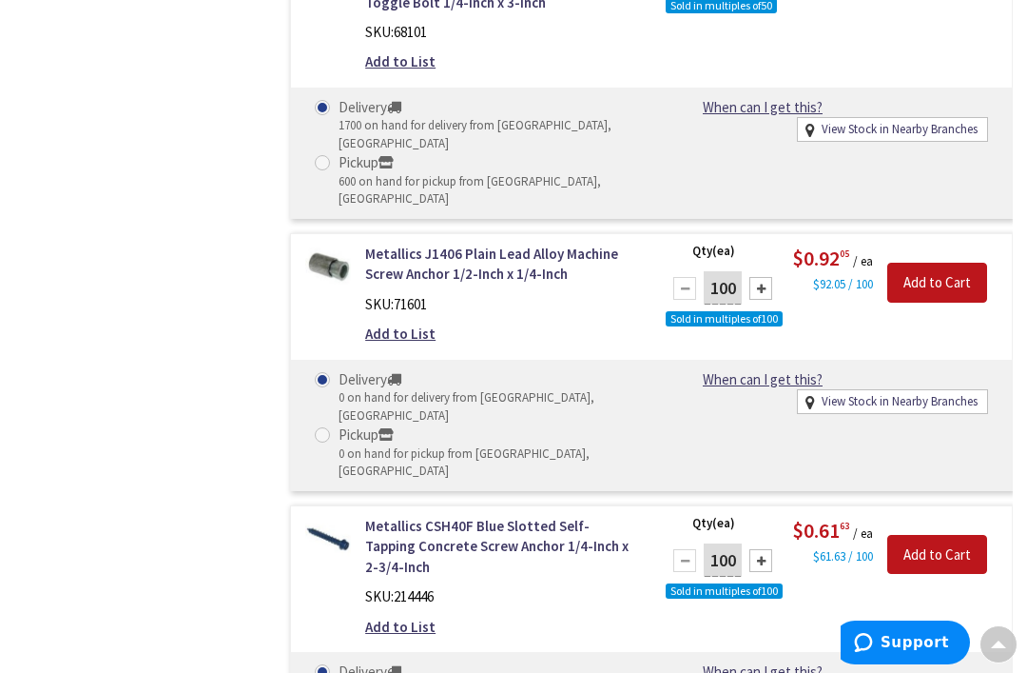
select select "data-availability"
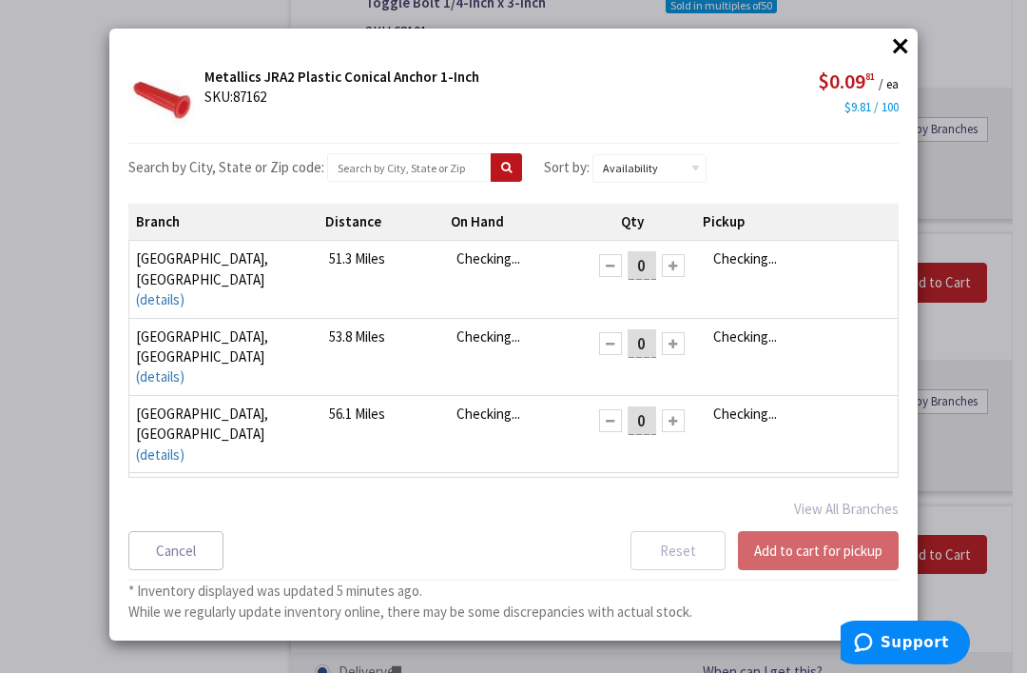
click at [911, 51] on button "×" at bounding box center [901, 45] width 29 height 29
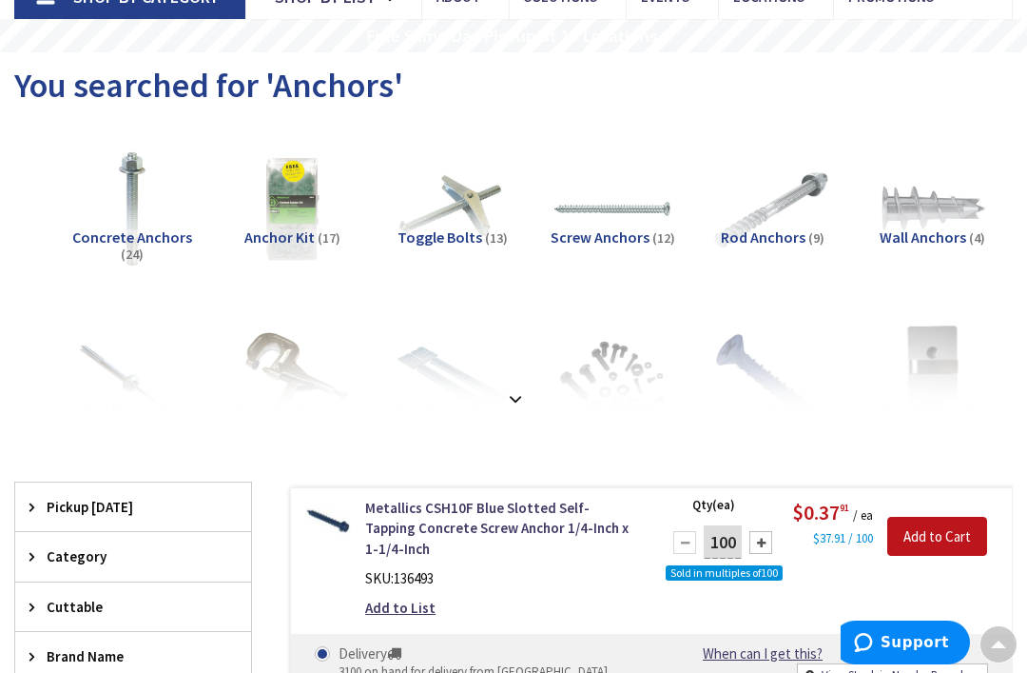
scroll to position [0, 0]
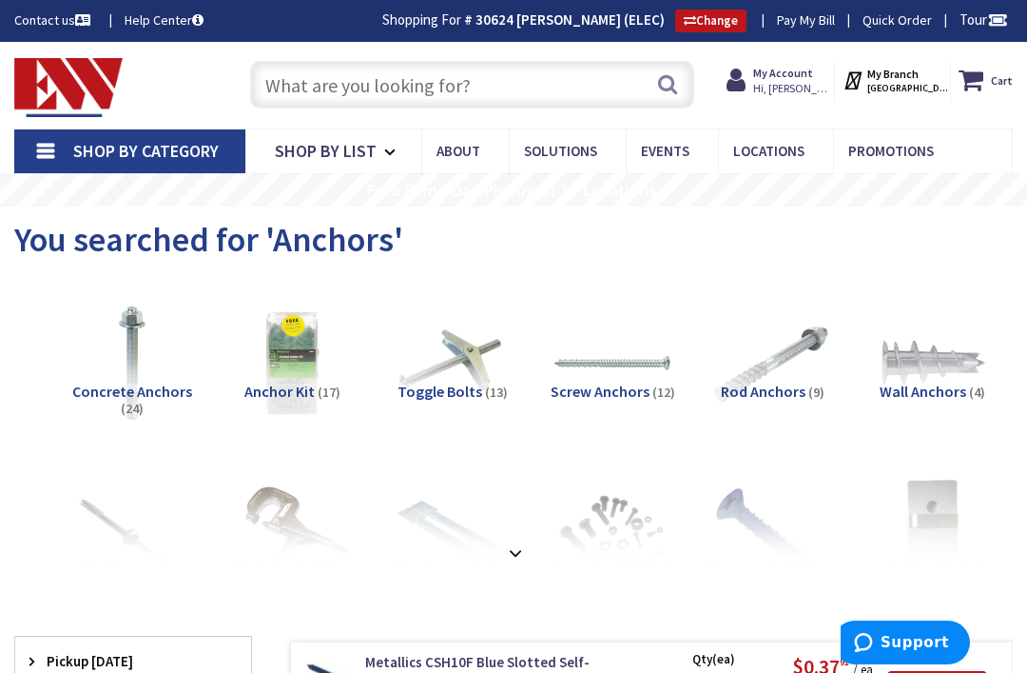
click at [420, 88] on input "text" at bounding box center [472, 85] width 445 height 48
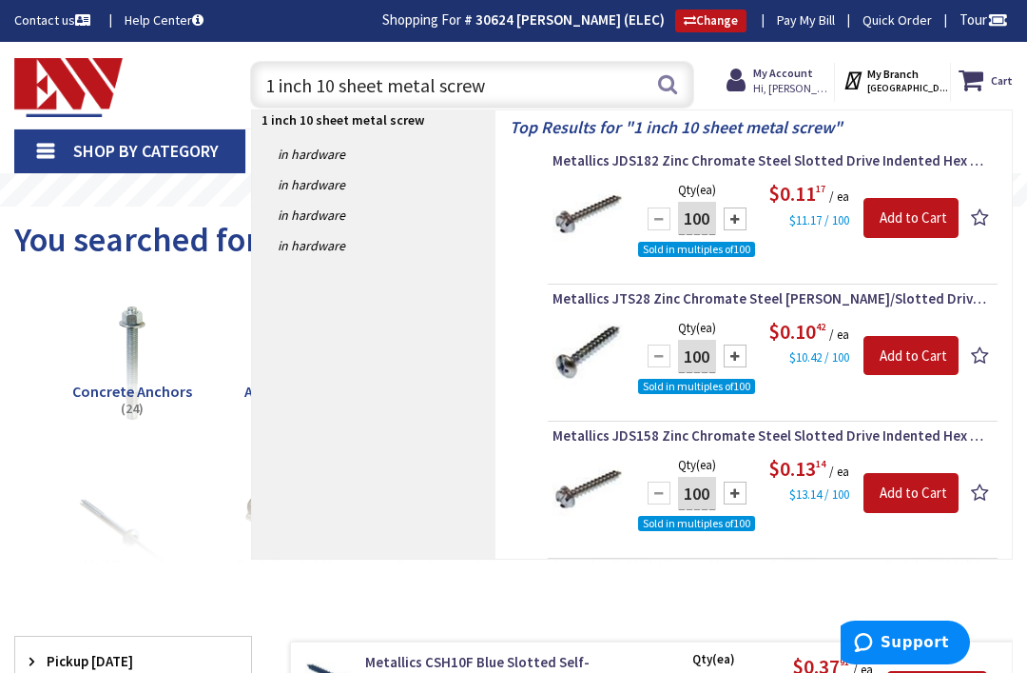
type input "1 inch 10 sheet metal screw"
click at [791, 89] on span "Hi, Thomas" at bounding box center [793, 88] width 81 height 15
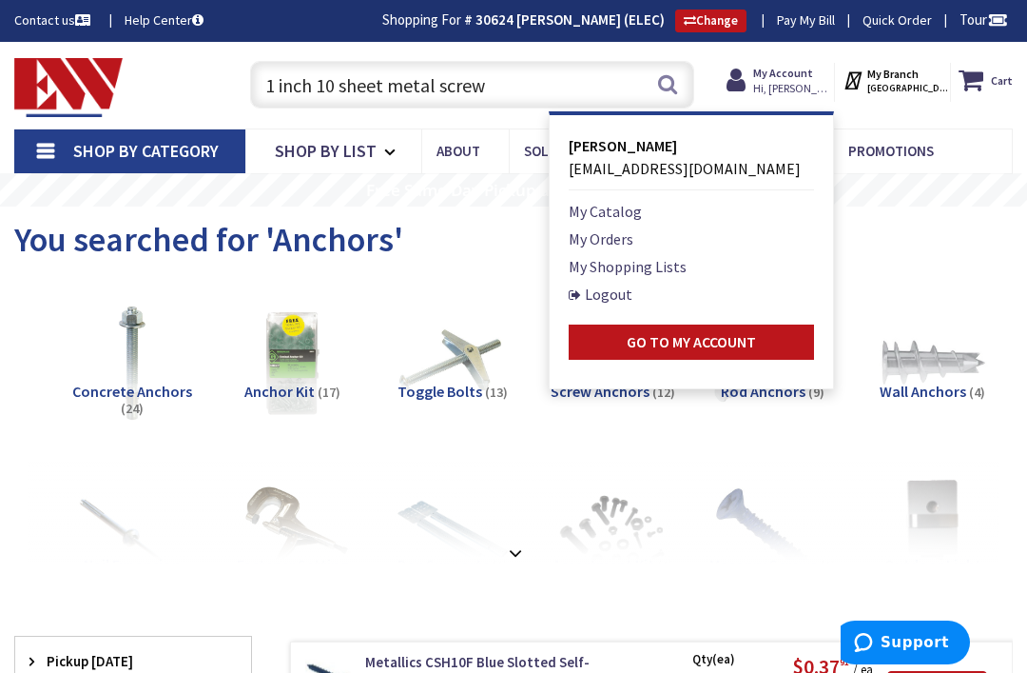
click at [633, 288] on link "Logout" at bounding box center [601, 294] width 64 height 23
